Goal: Information Seeking & Learning: Learn about a topic

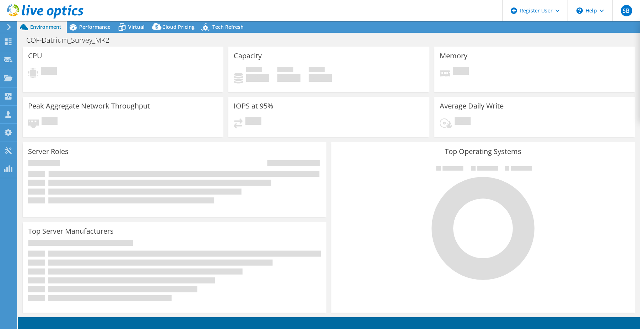
select select "USWest"
select select "USD"
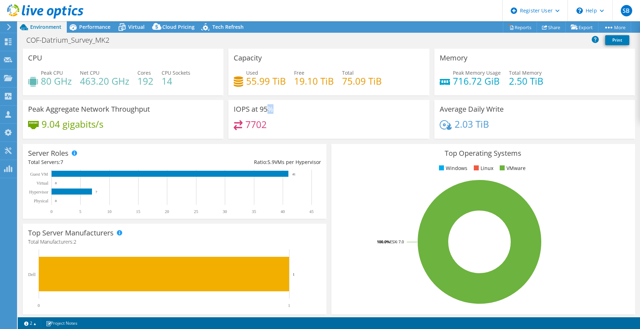
drag, startPoint x: 269, startPoint y: 109, endPoint x: 234, endPoint y: 108, distance: 35.2
click at [234, 108] on h3 "IOPS at 95%" at bounding box center [254, 109] width 40 height 8
drag, startPoint x: 234, startPoint y: 108, endPoint x: 303, endPoint y: 119, distance: 70.4
click at [303, 119] on div "IOPS at 95% 7702" at bounding box center [328, 119] width 201 height 39
drag, startPoint x: 288, startPoint y: 112, endPoint x: 223, endPoint y: 110, distance: 65.7
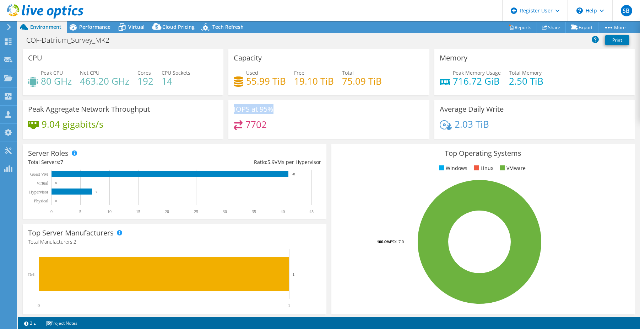
click at [223, 110] on div "CPU Peak CPU 80 GHz Net CPU 463.20 GHz Cores 192 CPU Sockets 14 Capacity Used 5…" at bounding box center [328, 96] width 617 height 94
drag, startPoint x: 223, startPoint y: 110, endPoint x: 314, endPoint y: 126, distance: 92.3
click at [314, 126] on div "7702" at bounding box center [329, 127] width 190 height 15
drag, startPoint x: 290, startPoint y: 114, endPoint x: 228, endPoint y: 110, distance: 61.9
click at [229, 110] on div "IOPS at 95% 7702" at bounding box center [328, 119] width 201 height 39
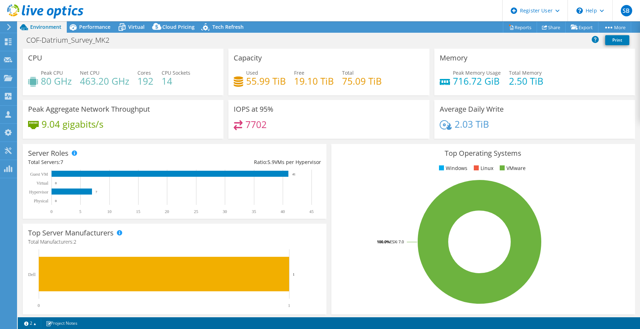
drag, startPoint x: 228, startPoint y: 110, endPoint x: 283, endPoint y: 130, distance: 58.2
click at [286, 131] on div "7702" at bounding box center [329, 127] width 190 height 15
drag, startPoint x: 274, startPoint y: 108, endPoint x: 238, endPoint y: 105, distance: 35.6
click at [243, 105] on div "IOPS at 95% 7702" at bounding box center [328, 119] width 201 height 39
drag, startPoint x: 238, startPoint y: 105, endPoint x: 286, endPoint y: 119, distance: 49.6
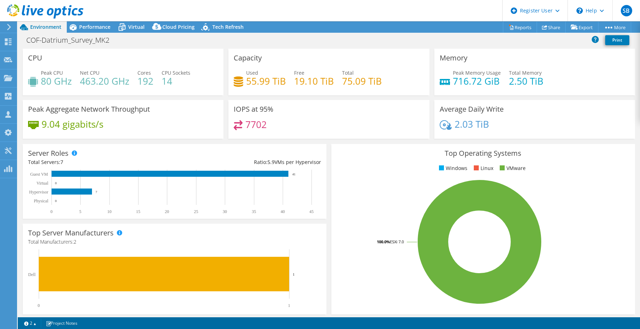
click at [292, 120] on div "7702" at bounding box center [329, 127] width 190 height 15
drag, startPoint x: 270, startPoint y: 107, endPoint x: 233, endPoint y: 105, distance: 36.3
click at [241, 105] on h3 "IOPS at 95%" at bounding box center [254, 109] width 40 height 8
drag, startPoint x: 233, startPoint y: 105, endPoint x: 274, endPoint y: 119, distance: 42.5
click at [274, 119] on div "IOPS at 95% 7702" at bounding box center [328, 119] width 201 height 39
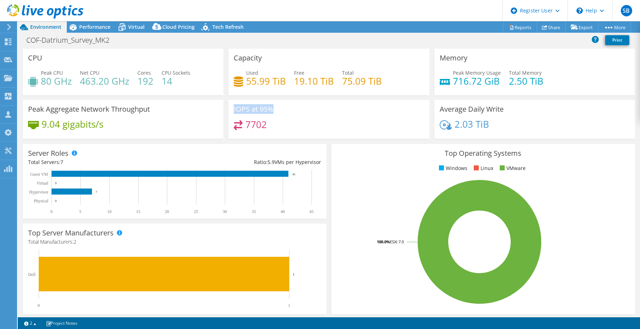
drag, startPoint x: 271, startPoint y: 107, endPoint x: 227, endPoint y: 103, distance: 44.2
click at [228, 103] on div "IOPS at 95% 7702" at bounding box center [328, 119] width 201 height 39
drag, startPoint x: 227, startPoint y: 103, endPoint x: 315, endPoint y: 114, distance: 89.1
click at [315, 114] on div "IOPS at 95% 7702" at bounding box center [328, 119] width 201 height 39
click at [87, 25] on span "Performance" at bounding box center [94, 26] width 31 height 7
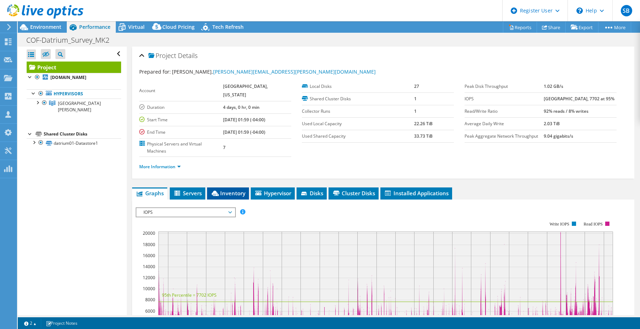
click at [245, 187] on li "Inventory" at bounding box center [228, 193] width 42 height 12
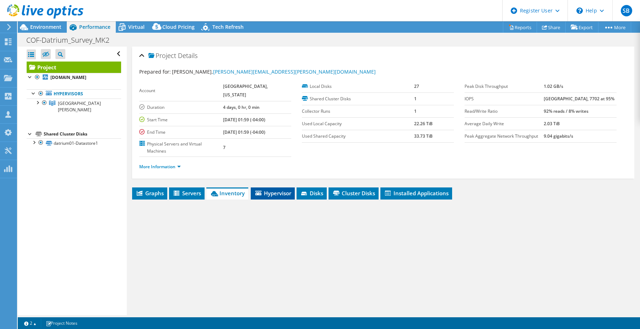
click at [283, 187] on li "Hypervisor" at bounding box center [273, 193] width 44 height 12
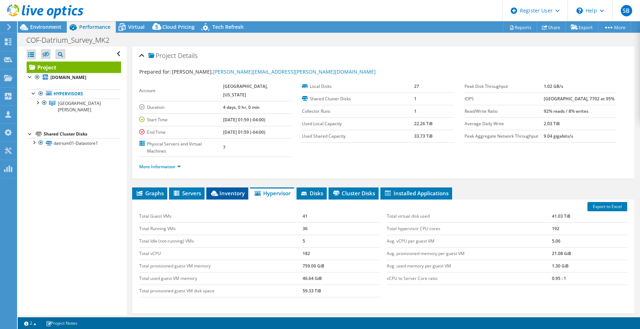
click at [229, 189] on span "Inventory" at bounding box center [227, 192] width 35 height 7
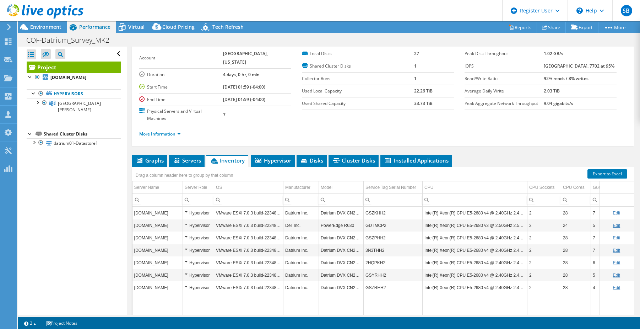
scroll to position [4, 0]
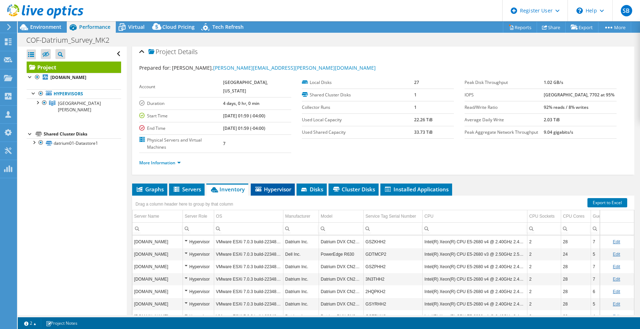
click at [273, 185] on span "Hypervisor" at bounding box center [272, 188] width 37 height 7
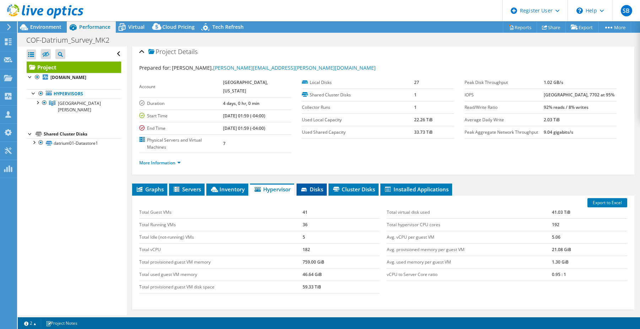
click at [314, 185] on span "Disks" at bounding box center [311, 188] width 23 height 7
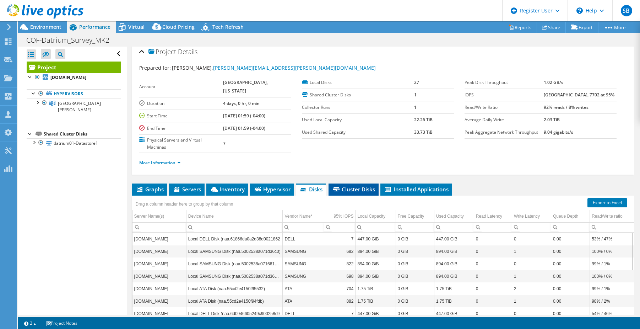
scroll to position [48, 0]
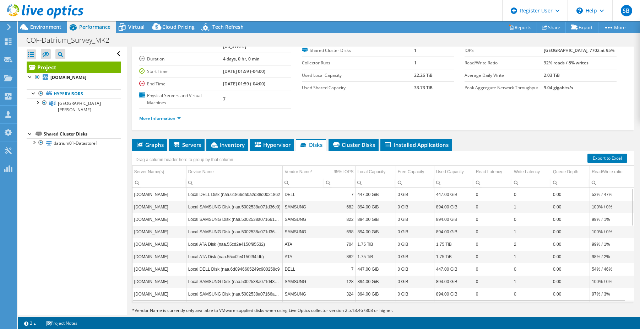
click at [269, 124] on div "Project Details Prepared for: [PERSON_NAME], [PERSON_NAME][EMAIL_ADDRESS][PERSO…" at bounding box center [383, 163] width 513 height 331
click at [269, 141] on span "Hypervisor" at bounding box center [272, 144] width 37 height 7
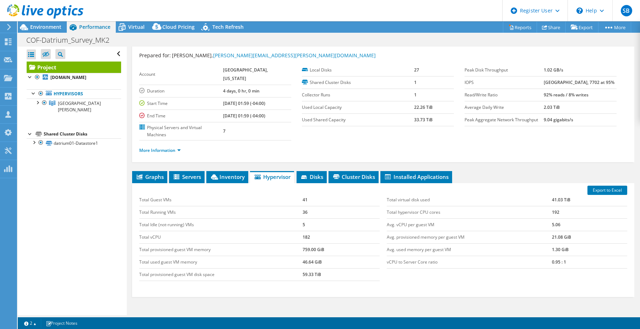
scroll to position [4, 0]
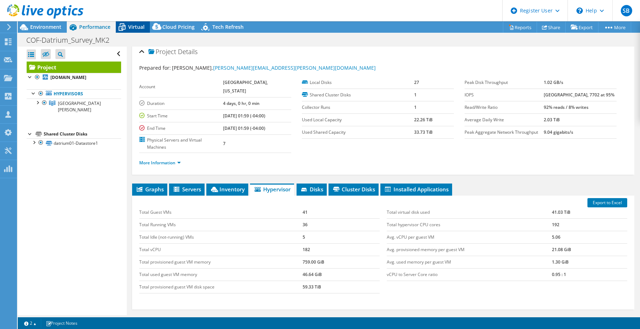
click at [130, 27] on span "Virtual" at bounding box center [136, 26] width 16 height 7
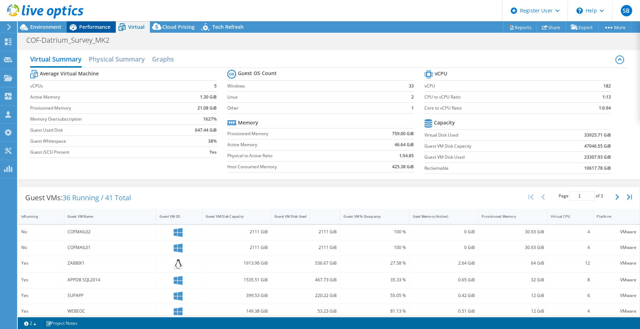
click at [93, 28] on span "Performance" at bounding box center [94, 26] width 31 height 7
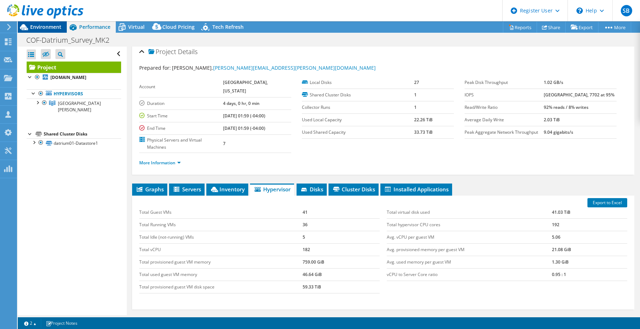
click at [39, 27] on span "Environment" at bounding box center [45, 26] width 31 height 7
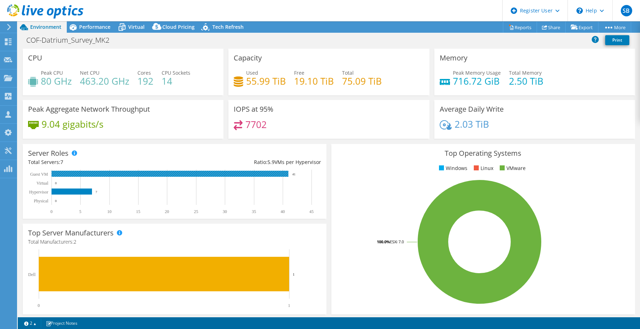
drag, startPoint x: 296, startPoint y: 173, endPoint x: 291, endPoint y: 173, distance: 5.3
click at [291, 173] on rect at bounding box center [171, 191] width 286 height 44
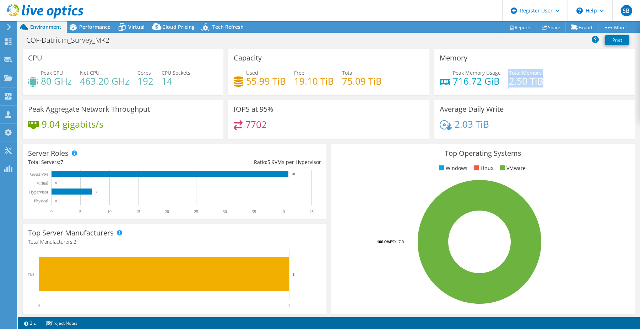
drag, startPoint x: 541, startPoint y: 77, endPoint x: 492, endPoint y: 77, distance: 49.4
click at [492, 77] on div "Peak Memory Usage 716.72 GiB Total Memory 2.50 TiB" at bounding box center [535, 80] width 190 height 23
drag, startPoint x: 492, startPoint y: 77, endPoint x: 331, endPoint y: 90, distance: 161.4
click at [337, 91] on div "Capacity Used 55.99 TiB Free 19.10 TiB Total 75.09 TiB" at bounding box center [328, 72] width 201 height 47
click at [152, 77] on h4 "192" at bounding box center [145, 81] width 16 height 8
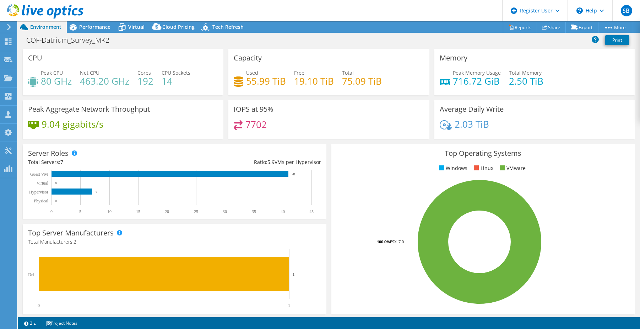
click at [142, 81] on h4 "192" at bounding box center [145, 81] width 16 height 8
click at [366, 80] on h4 "75.09 TiB" at bounding box center [362, 81] width 40 height 8
click at [537, 81] on h4 "2.50 TiB" at bounding box center [526, 81] width 34 height 8
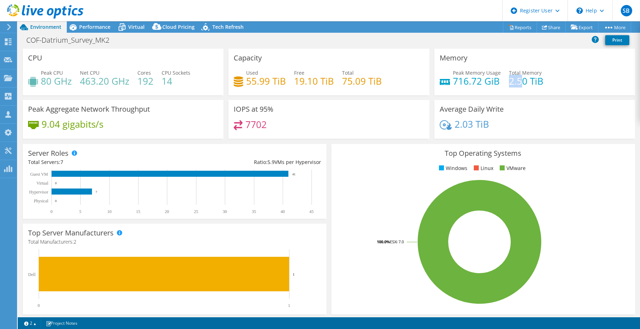
drag, startPoint x: 506, startPoint y: 79, endPoint x: 520, endPoint y: 80, distance: 13.9
click at [518, 80] on h4 "2.50 TiB" at bounding box center [526, 81] width 34 height 8
drag, startPoint x: 520, startPoint y: 80, endPoint x: 341, endPoint y: 202, distance: 216.8
click at [348, 193] on rect at bounding box center [480, 241] width 286 height 124
drag, startPoint x: 540, startPoint y: 128, endPoint x: 544, endPoint y: 112, distance: 16.0
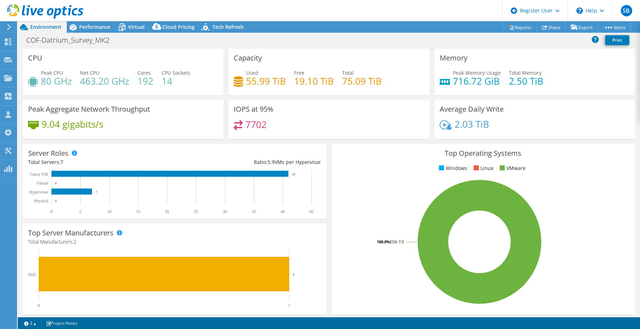
click at [541, 128] on div "2.03 TiB" at bounding box center [535, 127] width 190 height 15
click at [552, 74] on div "Peak Memory Usage 716.72 GiB Total Memory 2.50 TiB" at bounding box center [535, 80] width 190 height 23
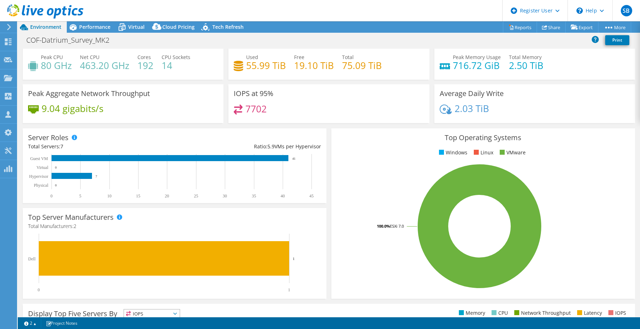
scroll to position [0, 0]
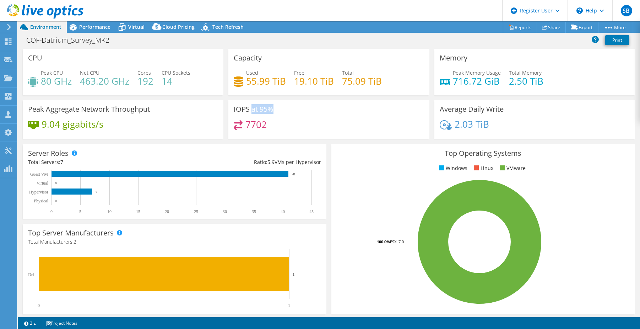
drag, startPoint x: 274, startPoint y: 106, endPoint x: 239, endPoint y: 105, distance: 34.8
click at [240, 105] on div "IOPS at 95% 7702" at bounding box center [328, 119] width 201 height 39
drag, startPoint x: 239, startPoint y: 105, endPoint x: 291, endPoint y: 112, distance: 52.4
click at [301, 110] on div "IOPS at 95% 7702" at bounding box center [328, 119] width 201 height 39
drag, startPoint x: 239, startPoint y: 127, endPoint x: 221, endPoint y: 127, distance: 18.1
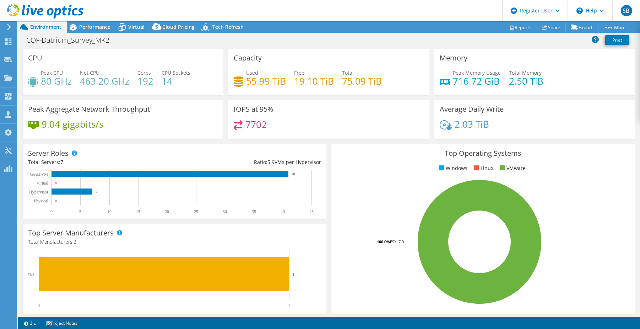
click at [221, 127] on div "CPU Peak CPU 80 GHz Net CPU 463.20 GHz Cores 192 CPU Sockets 14 Capacity Used 5…" at bounding box center [328, 96] width 617 height 94
drag, startPoint x: 221, startPoint y: 127, endPoint x: 282, endPoint y: 125, distance: 61.1
click at [282, 125] on div "7702" at bounding box center [329, 127] width 190 height 15
drag, startPoint x: 269, startPoint y: 125, endPoint x: 240, endPoint y: 125, distance: 29.1
click at [240, 125] on div "7702" at bounding box center [329, 127] width 190 height 15
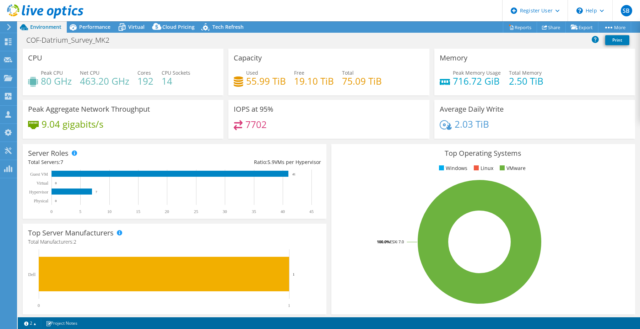
drag, startPoint x: 240, startPoint y: 125, endPoint x: 290, endPoint y: 118, distance: 50.6
click at [290, 118] on div "IOPS at 95% 7702" at bounding box center [328, 119] width 201 height 39
click at [245, 108] on div "IOPS at 95% 7702" at bounding box center [328, 119] width 201 height 39
drag, startPoint x: 245, startPoint y: 108, endPoint x: 274, endPoint y: 122, distance: 32.3
click at [274, 122] on div "7702" at bounding box center [329, 127] width 190 height 15
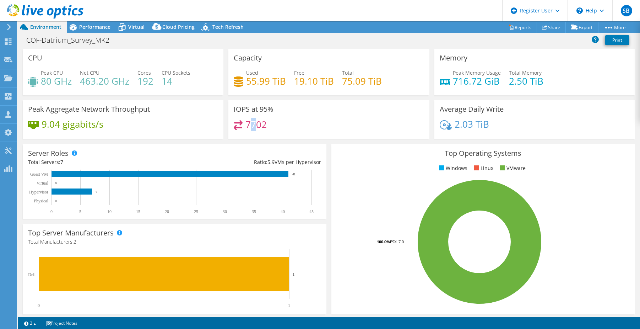
drag, startPoint x: 250, startPoint y: 126, endPoint x: 245, endPoint y: 128, distance: 4.8
click at [245, 128] on h4 "7702" at bounding box center [255, 124] width 21 height 8
drag, startPoint x: 245, startPoint y: 128, endPoint x: 294, endPoint y: 139, distance: 49.6
click at [294, 139] on div "IOPS at 95% 7702" at bounding box center [329, 121] width 206 height 43
drag, startPoint x: 506, startPoint y: 107, endPoint x: 416, endPoint y: 106, distance: 89.5
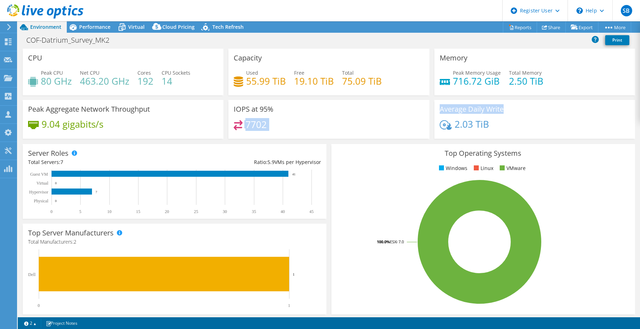
click at [416, 106] on div "CPU Peak CPU 80 GHz Net CPU 463.20 GHz Cores 192 CPU Sockets 14 Capacity Used 5…" at bounding box center [328, 96] width 617 height 94
drag, startPoint x: 416, startPoint y: 106, endPoint x: 493, endPoint y: 120, distance: 77.8
click at [493, 120] on div "Average Daily Write 2.03 TiB" at bounding box center [534, 119] width 201 height 39
click at [371, 95] on div "Capacity Used 55.99 TiB Free 19.10 TiB Total 75.09 TiB" at bounding box center [328, 72] width 201 height 47
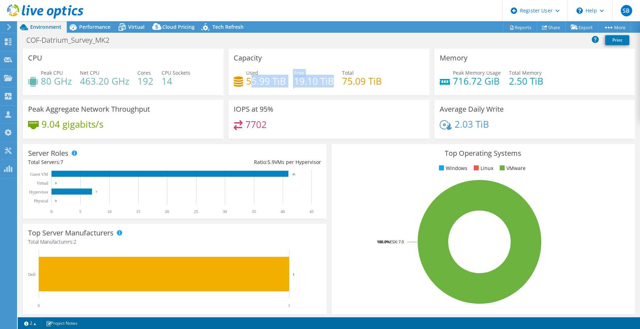
drag, startPoint x: 249, startPoint y: 79, endPoint x: 331, endPoint y: 77, distance: 82.1
click at [331, 77] on div "Used 55.99 TiB Free 19.10 TiB Total 75.09 TiB" at bounding box center [329, 80] width 190 height 23
drag, startPoint x: 331, startPoint y: 77, endPoint x: 374, endPoint y: 79, distance: 43.0
click at [374, 79] on h4 "75.09 TiB" at bounding box center [362, 81] width 40 height 8
drag, startPoint x: 382, startPoint y: 82, endPoint x: 232, endPoint y: 76, distance: 150.0
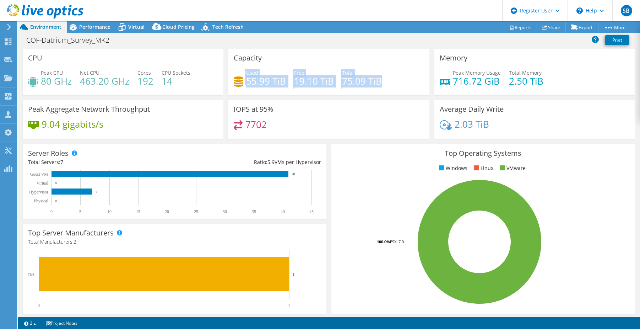
click at [234, 76] on div "Used 55.99 TiB Free 19.10 TiB Total 75.09 TiB" at bounding box center [329, 80] width 190 height 23
click at [346, 85] on h4 "75.09 TiB" at bounding box center [362, 81] width 40 height 8
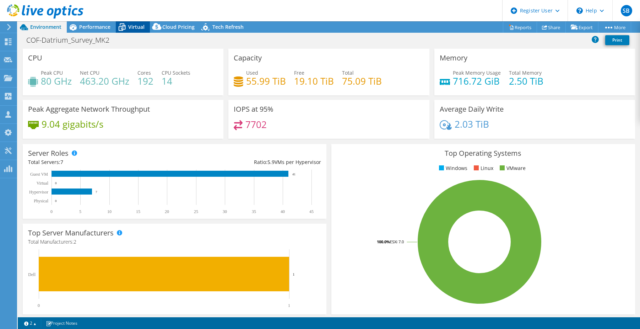
click at [128, 27] on icon at bounding box center [122, 27] width 12 height 12
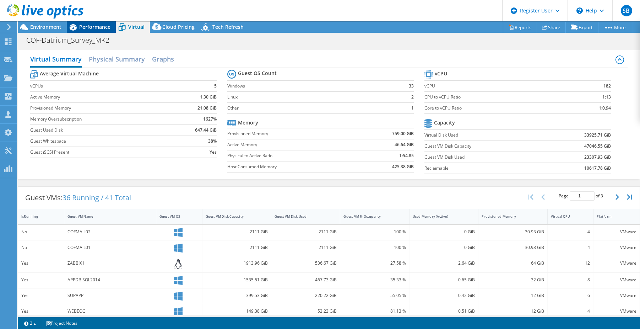
click at [96, 23] on span "Performance" at bounding box center [94, 26] width 31 height 7
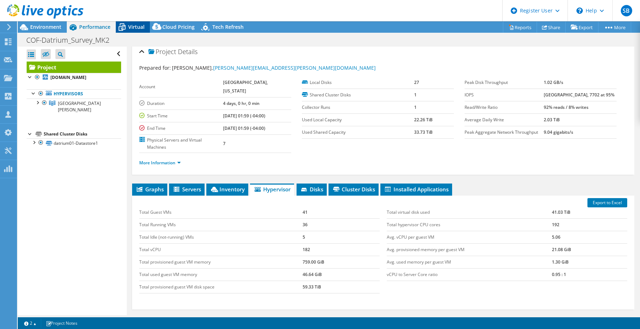
click at [129, 24] on span "Virtual" at bounding box center [136, 26] width 16 height 7
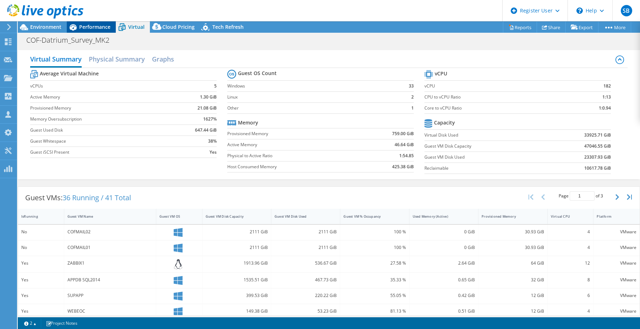
click at [98, 24] on span "Performance" at bounding box center [94, 26] width 31 height 7
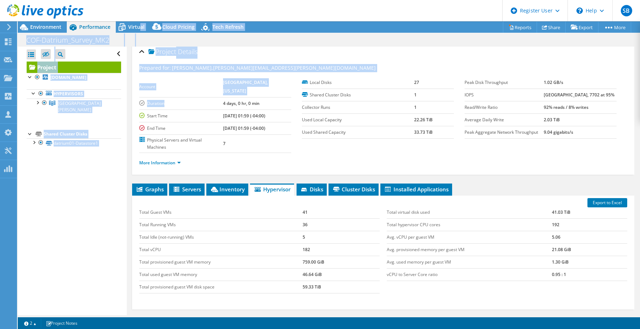
drag, startPoint x: 141, startPoint y: 31, endPoint x: 184, endPoint y: 84, distance: 68.4
click at [184, 84] on div "Project Actions Project Actions Reports Share Export vSAN ReadyNode Sizer" at bounding box center [329, 174] width 622 height 307
drag, startPoint x: 184, startPoint y: 84, endPoint x: 302, endPoint y: 41, distance: 124.9
click at [302, 41] on div "COF-Datrium_Survey_MK2 Print" at bounding box center [329, 39] width 622 height 13
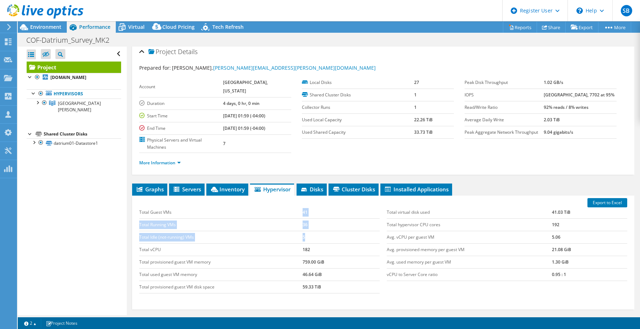
drag, startPoint x: 300, startPoint y: 195, endPoint x: 304, endPoint y: 225, distance: 29.3
click at [304, 225] on tbody "Total Guest VMs 41 Total Running VMs 36 Total Idle (not-running) VMs 5 Total vC…" at bounding box center [259, 249] width 241 height 87
drag, startPoint x: 304, startPoint y: 225, endPoint x: 312, endPoint y: 221, distance: 8.9
click at [312, 231] on td "5" at bounding box center [341, 237] width 77 height 12
click at [328, 231] on td "5" at bounding box center [341, 237] width 77 height 12
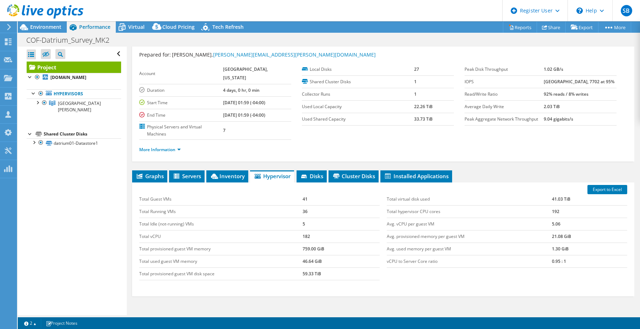
scroll to position [4, 0]
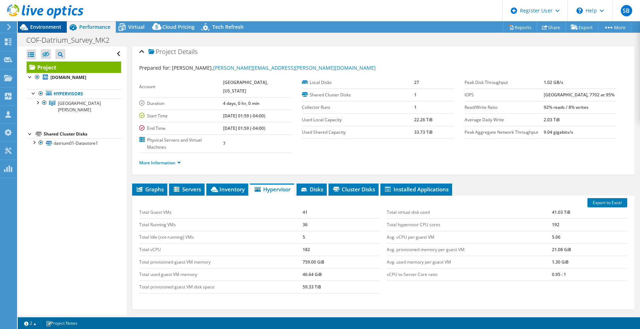
click at [37, 29] on span "Environment" at bounding box center [45, 26] width 31 height 7
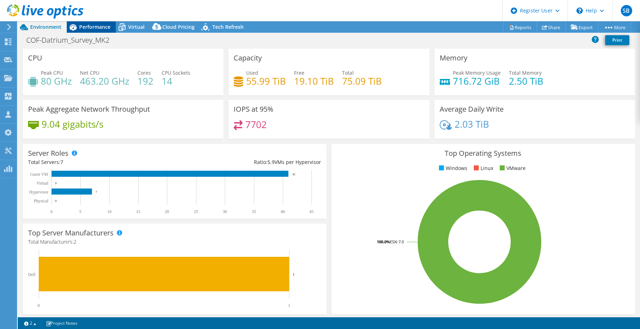
click at [70, 27] on icon at bounding box center [73, 27] width 12 height 12
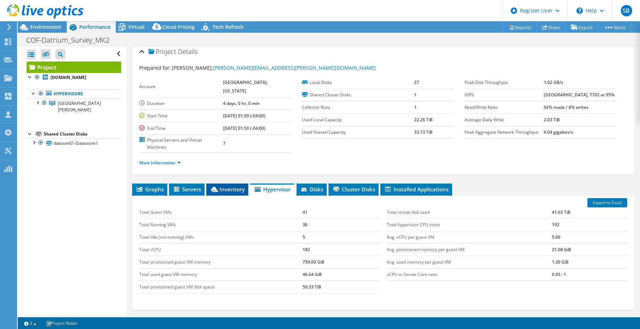
click at [222, 185] on span "Inventory" at bounding box center [227, 188] width 35 height 7
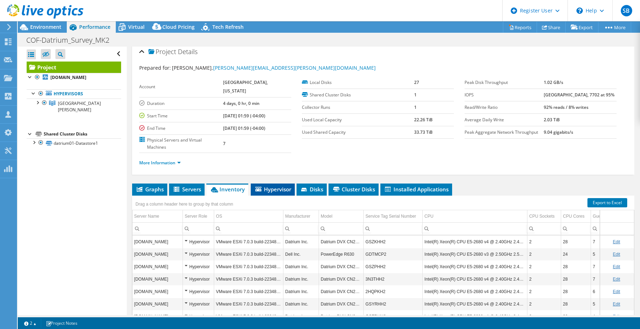
scroll to position [48, 0]
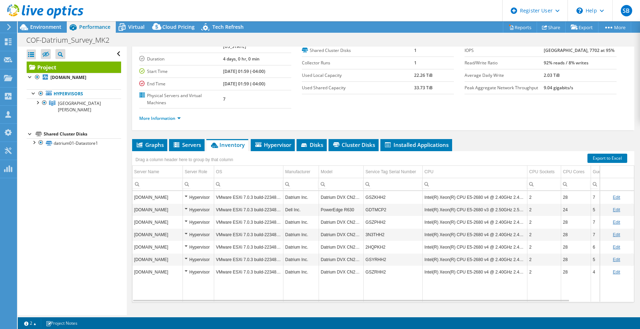
drag, startPoint x: 143, startPoint y: 279, endPoint x: 234, endPoint y: 279, distance: 90.9
click at [143, 279] on td "Data grid" at bounding box center [158, 289] width 50 height 23
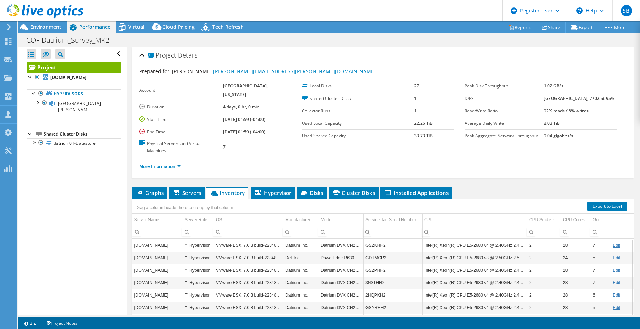
scroll to position [0, 0]
click at [47, 26] on span "Environment" at bounding box center [45, 26] width 31 height 7
